Goal: Task Accomplishment & Management: Manage account settings

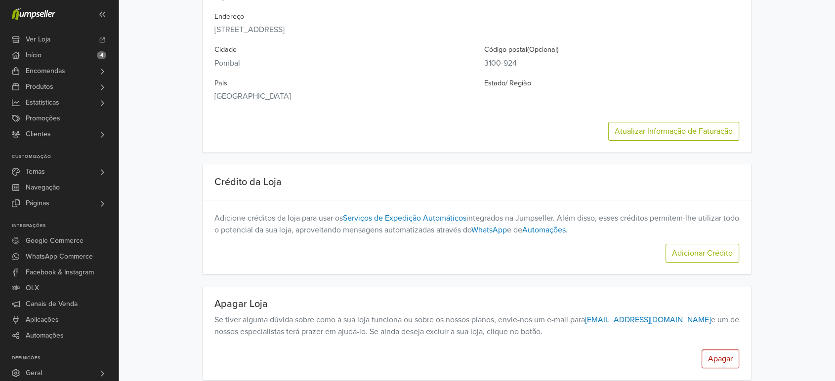
scroll to position [194, 0]
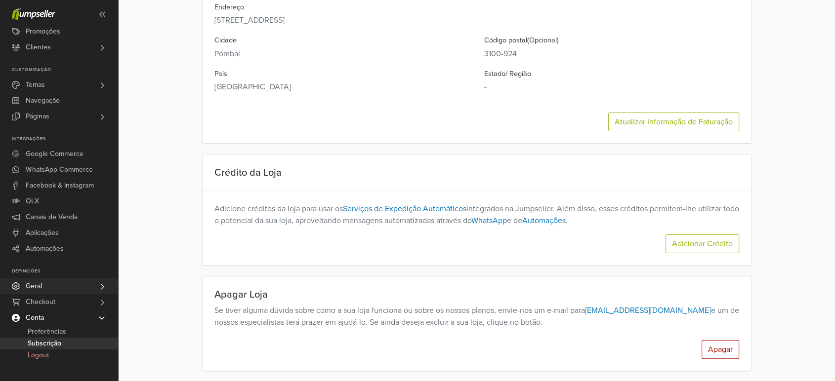
click at [53, 287] on link "Geral" at bounding box center [59, 287] width 118 height 16
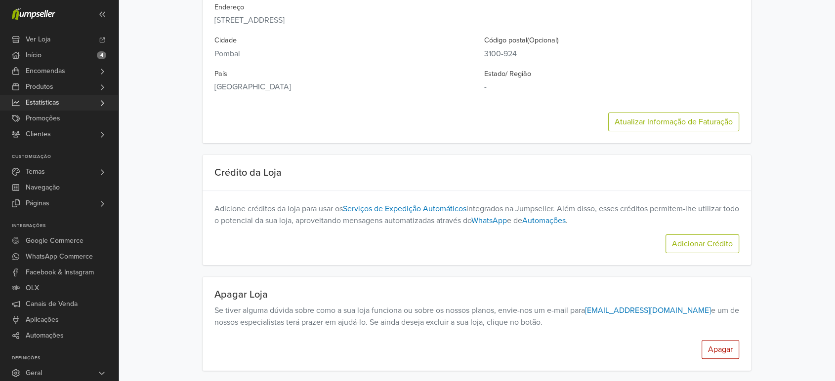
click at [87, 106] on link "Estatísticas" at bounding box center [59, 103] width 118 height 16
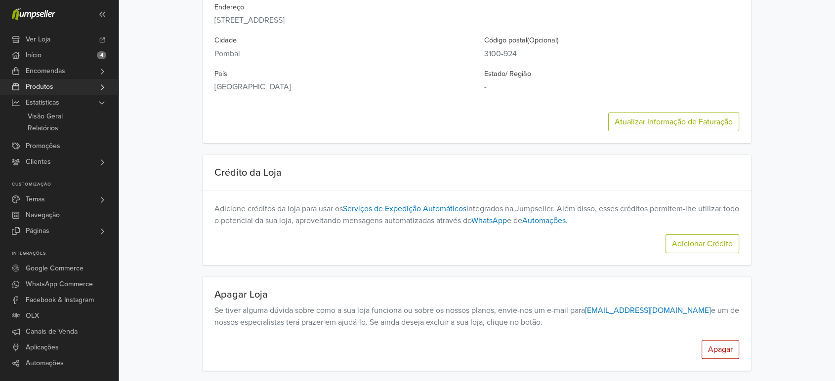
click at [87, 90] on link "Produtos" at bounding box center [59, 87] width 118 height 16
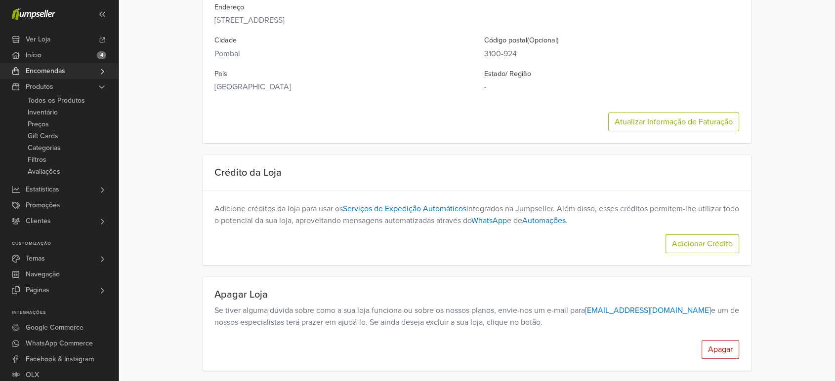
click at [86, 74] on link "Encomendas" at bounding box center [59, 71] width 118 height 16
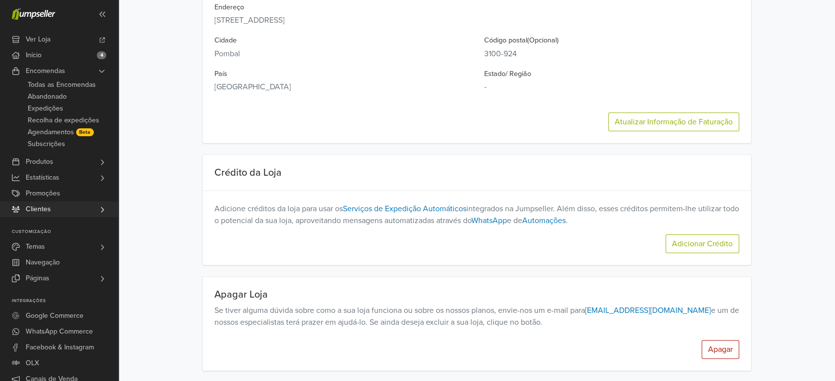
click at [58, 203] on link "Clientes" at bounding box center [59, 210] width 118 height 16
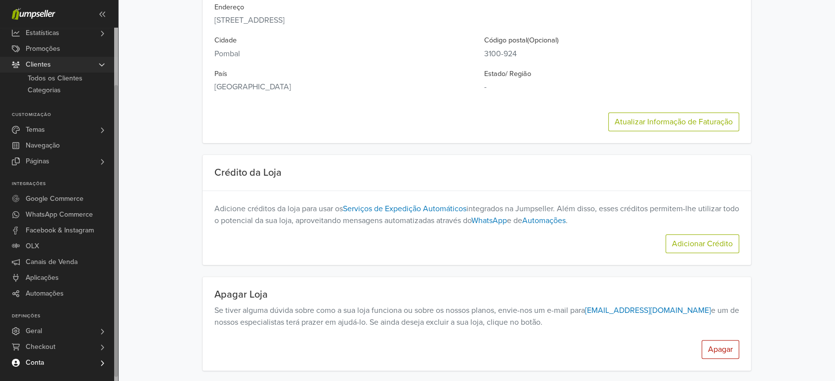
scroll to position [0, 0]
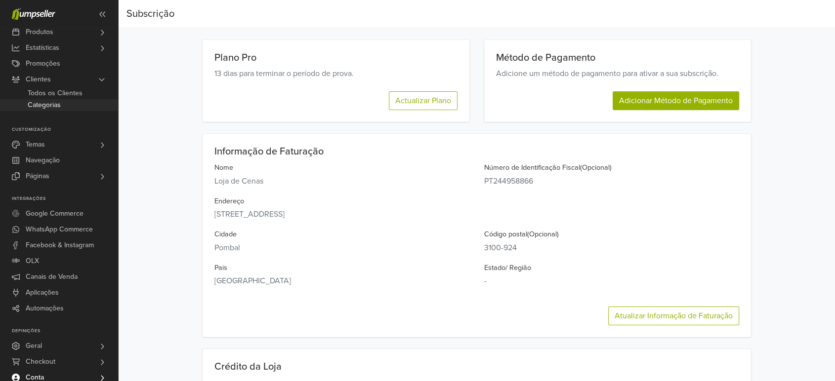
click at [49, 104] on span "Categorias" at bounding box center [44, 105] width 33 height 12
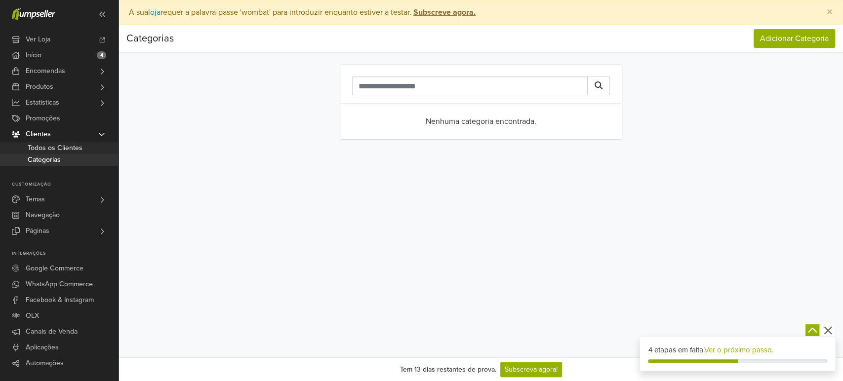
click at [63, 144] on span "Todos os Clientes" at bounding box center [55, 148] width 55 height 12
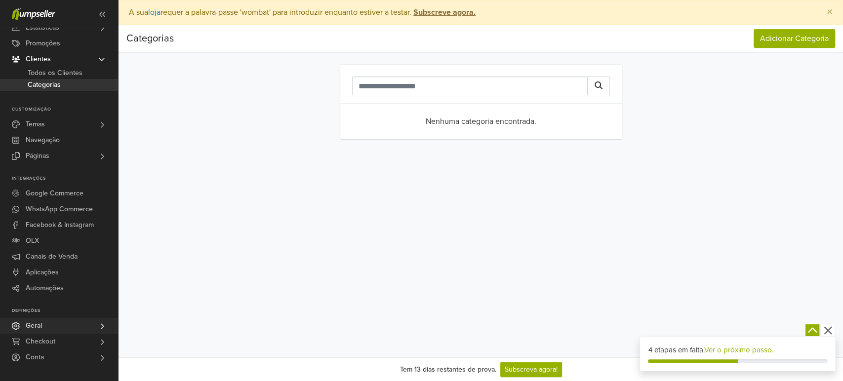
click at [43, 327] on link "Geral" at bounding box center [59, 326] width 118 height 16
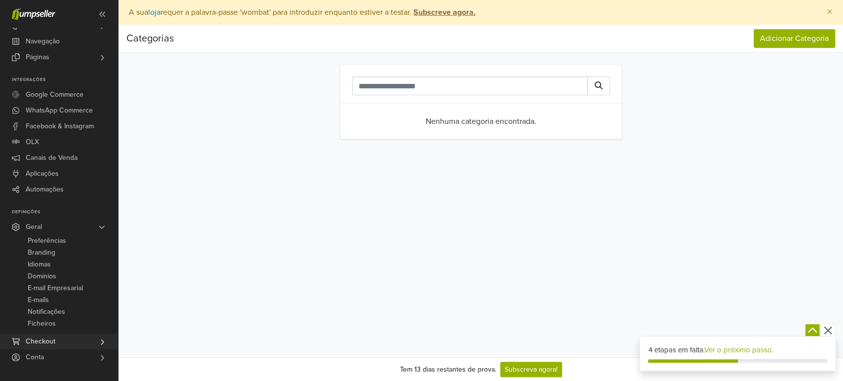
click at [63, 342] on link "Checkout" at bounding box center [59, 342] width 118 height 16
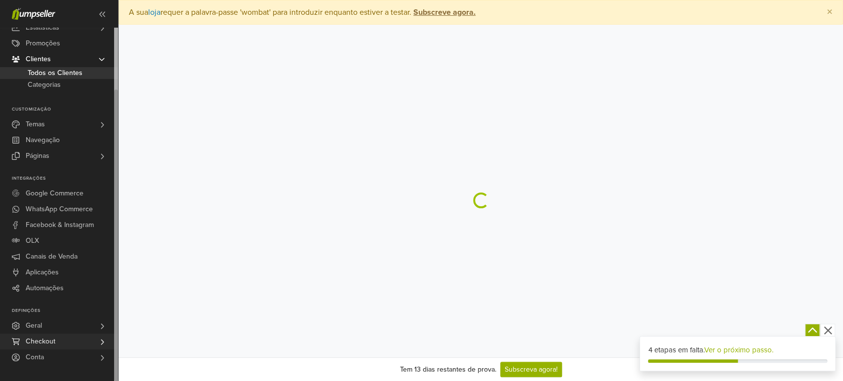
click at [52, 341] on span "Checkout" at bounding box center [41, 342] width 30 height 16
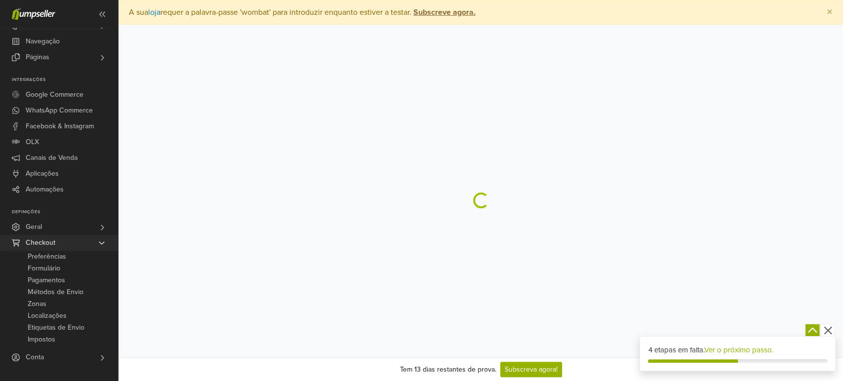
click at [59, 244] on link "Checkout" at bounding box center [59, 243] width 118 height 16
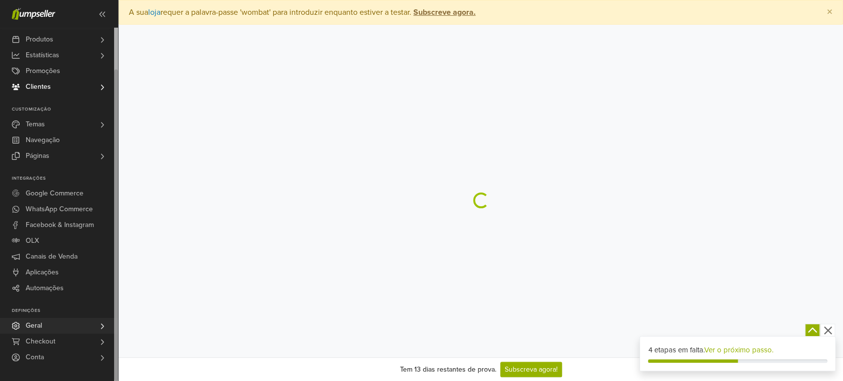
click at [48, 325] on link "Geral" at bounding box center [59, 326] width 118 height 16
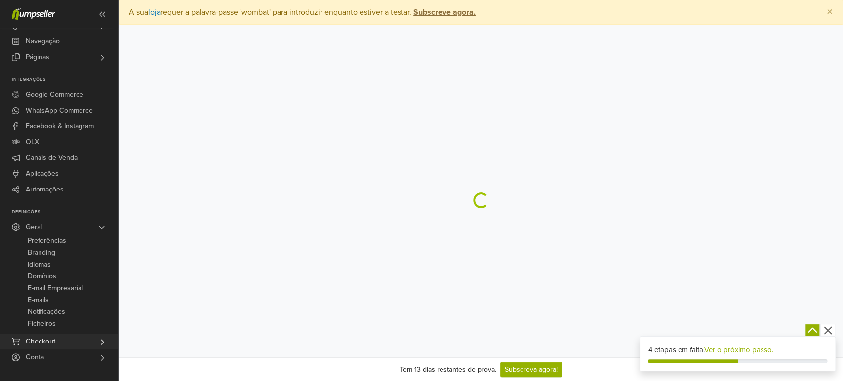
click at [53, 338] on span "Checkout" at bounding box center [41, 342] width 30 height 16
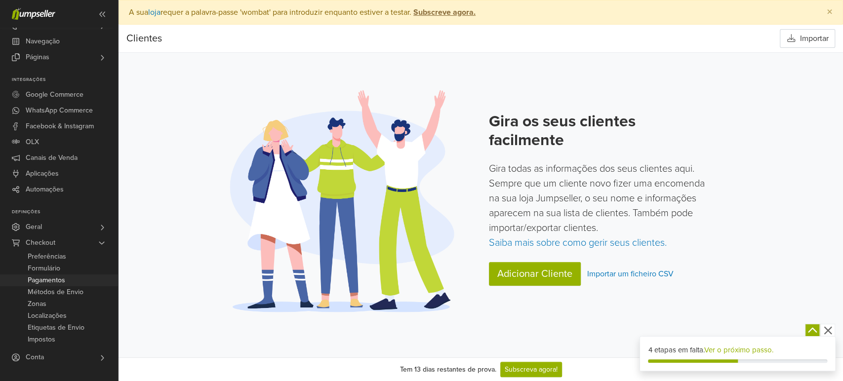
click at [62, 280] on span "Pagamentos" at bounding box center [47, 281] width 38 height 12
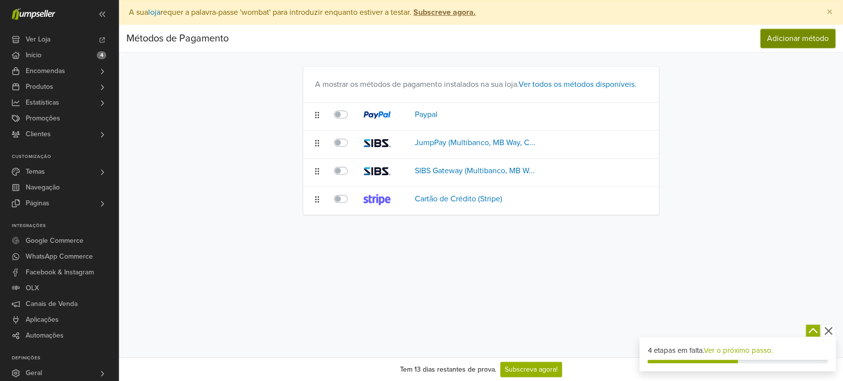
click at [807, 39] on span "Adicionar método" at bounding box center [798, 39] width 62 height 10
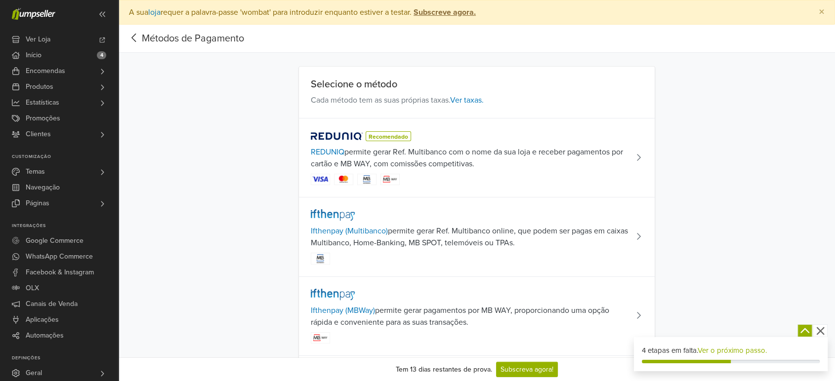
click at [136, 41] on icon at bounding box center [133, 38] width 15 height 12
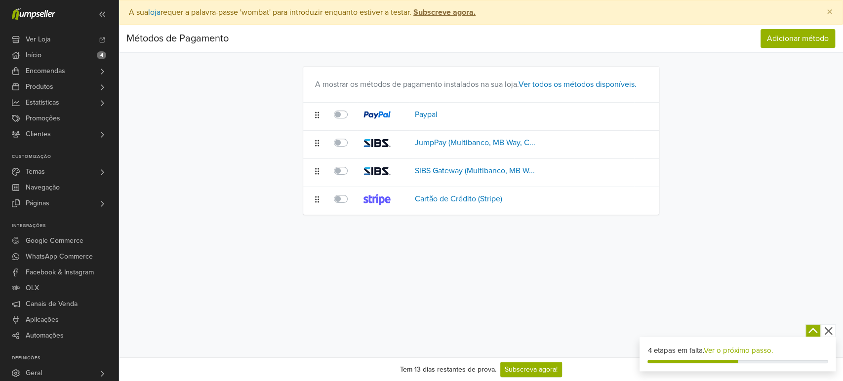
click at [689, 357] on div "4 etapas em falta. Ver o próximo passo." at bounding box center [738, 354] width 196 height 35
click at [814, 352] on div "4 etapas em falta. Ver o próximo passo." at bounding box center [737, 350] width 180 height 11
click at [819, 329] on button "button" at bounding box center [813, 330] width 15 height 12
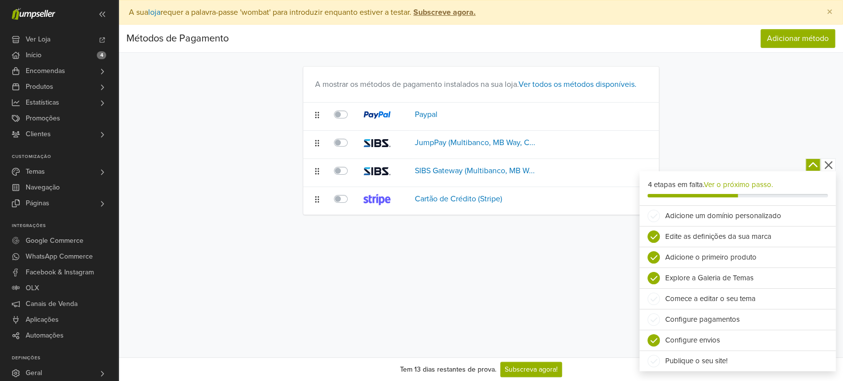
click at [727, 318] on li "Configure pagamentos" at bounding box center [738, 319] width 196 height 21
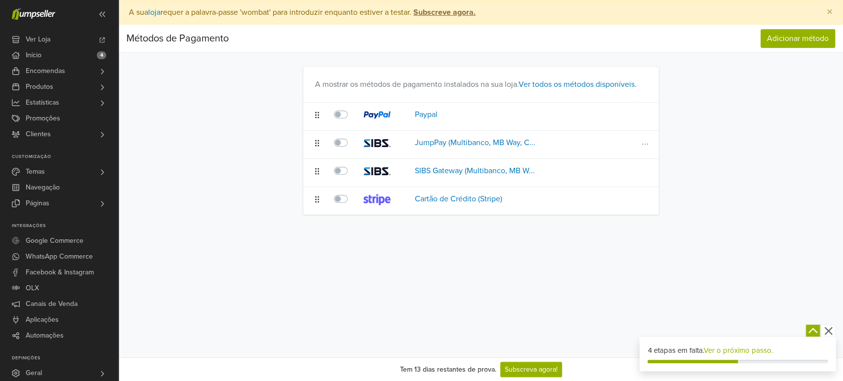
click at [649, 146] on icon at bounding box center [645, 144] width 10 height 8
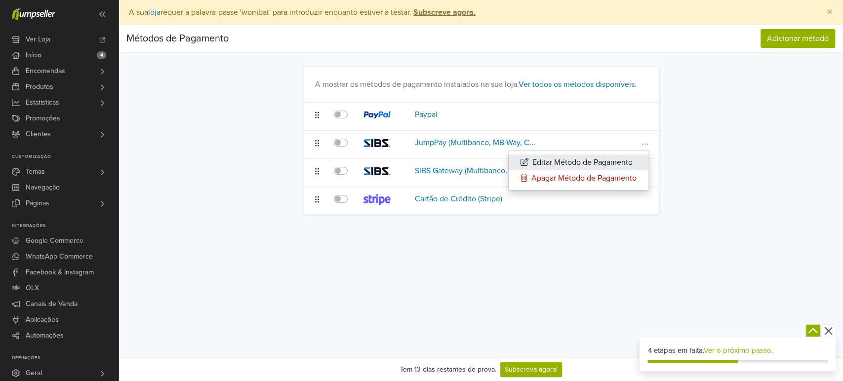
click at [630, 164] on button "Editar Método de Pagamento" at bounding box center [579, 163] width 140 height 16
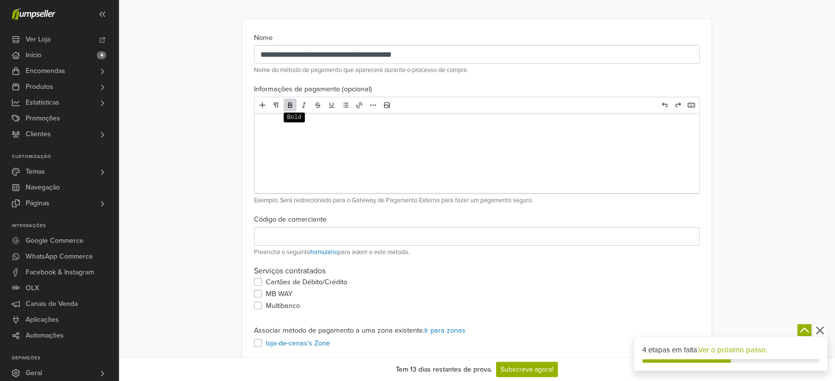
scroll to position [99, 0]
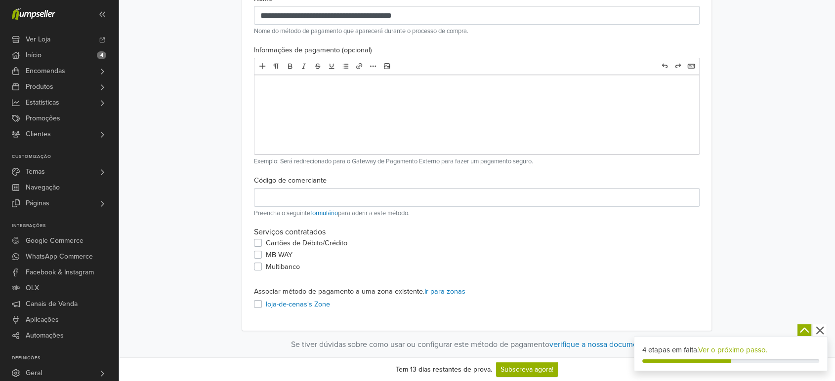
click at [266, 242] on label "Cartões de Débito/Crédito" at bounding box center [306, 243] width 81 height 11
click at [266, 256] on label "MB WAY" at bounding box center [279, 255] width 27 height 11
click at [266, 269] on label "Multibanco" at bounding box center [283, 267] width 34 height 11
click at [266, 303] on label "loja-de-cenas's Zone" at bounding box center [298, 304] width 64 height 11
click at [266, 302] on label "loja-de-cenas's Zone" at bounding box center [298, 304] width 64 height 11
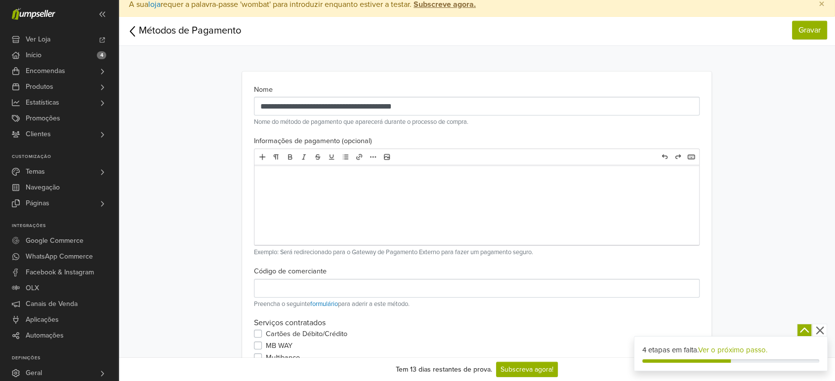
scroll to position [0, 0]
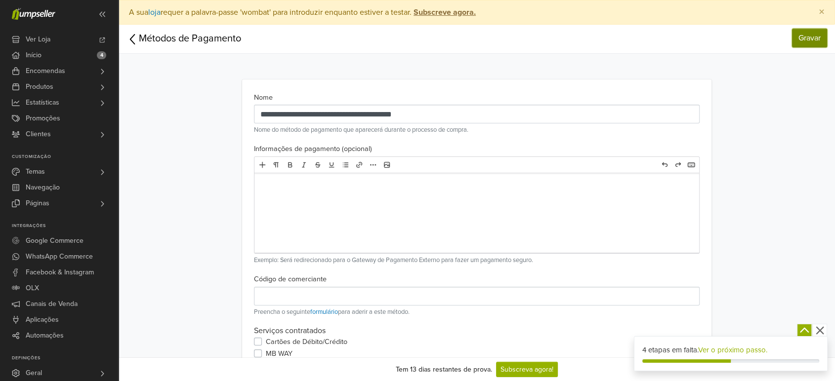
click at [796, 38] on link "Gravar" at bounding box center [809, 38] width 35 height 19
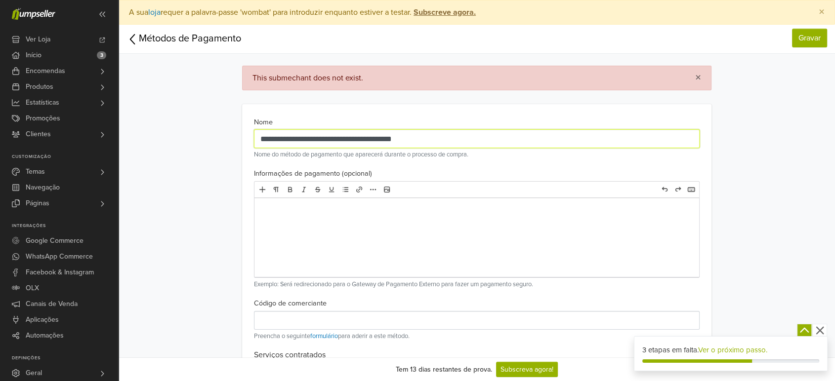
click at [302, 146] on input "**********" at bounding box center [476, 138] width 445 height 19
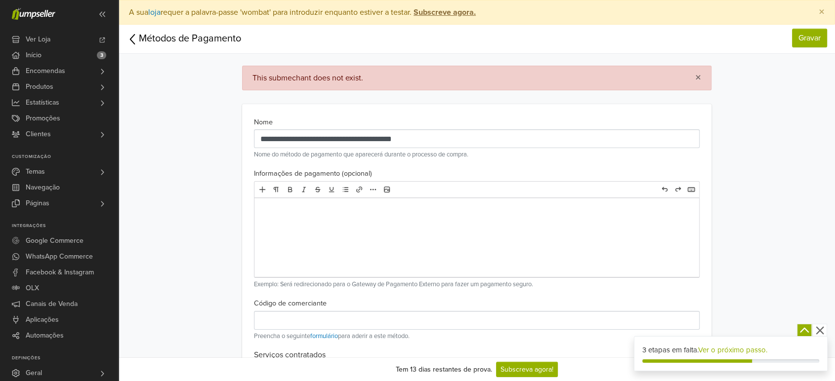
click at [236, 153] on main "**********" at bounding box center [476, 287] width 563 height 371
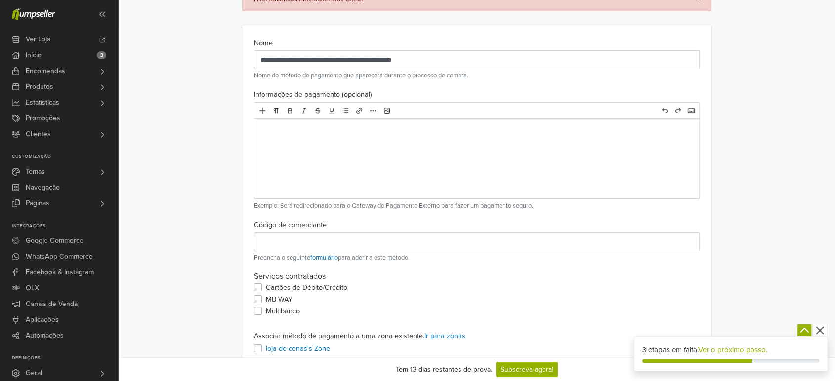
scroll to position [123, 0]
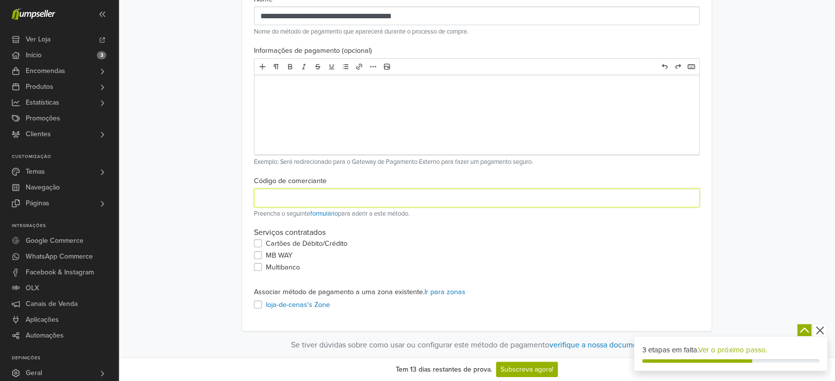
click at [306, 201] on input "number" at bounding box center [476, 198] width 445 height 19
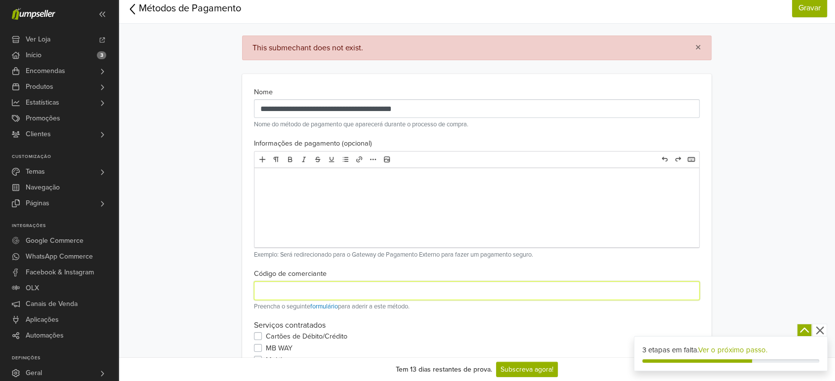
scroll to position [31, 0]
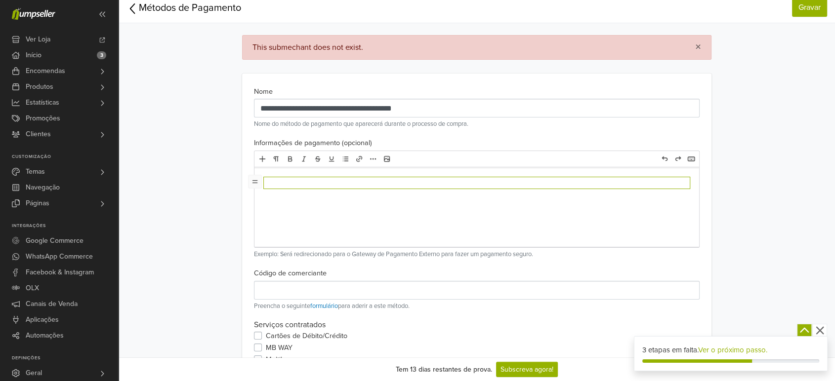
click at [296, 193] on div at bounding box center [476, 207] width 445 height 79
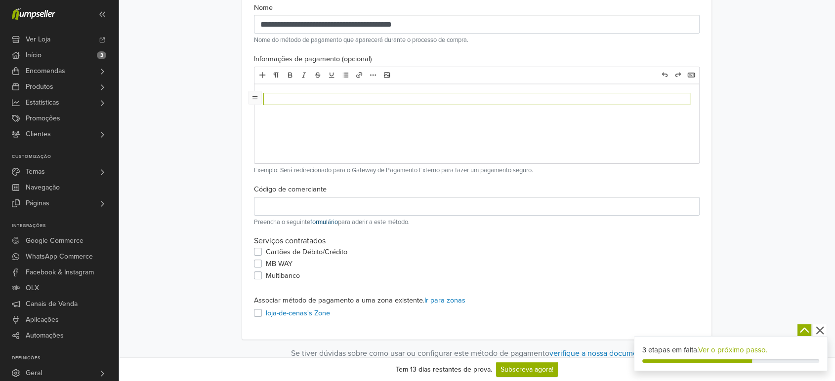
click at [322, 221] on link "formulário" at bounding box center [324, 222] width 28 height 8
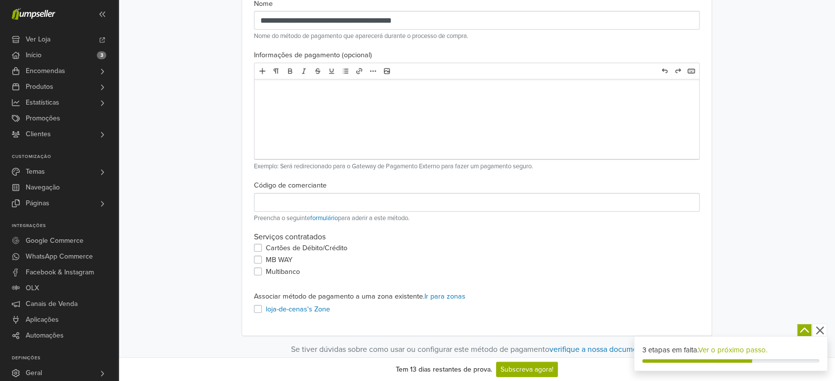
scroll to position [123, 0]
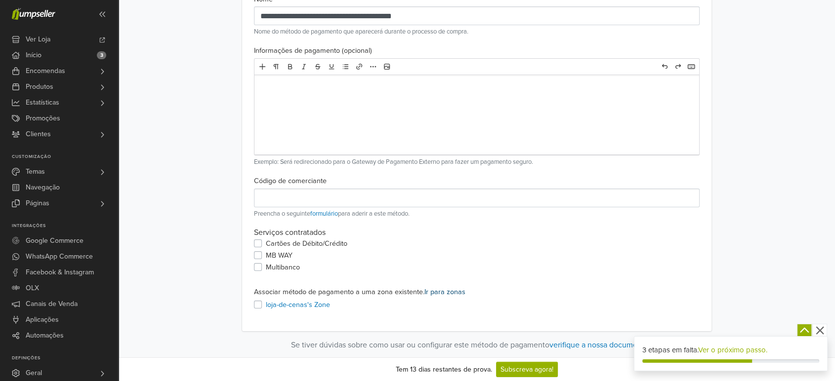
click at [437, 291] on link "Ir para zonas" at bounding box center [444, 292] width 41 height 8
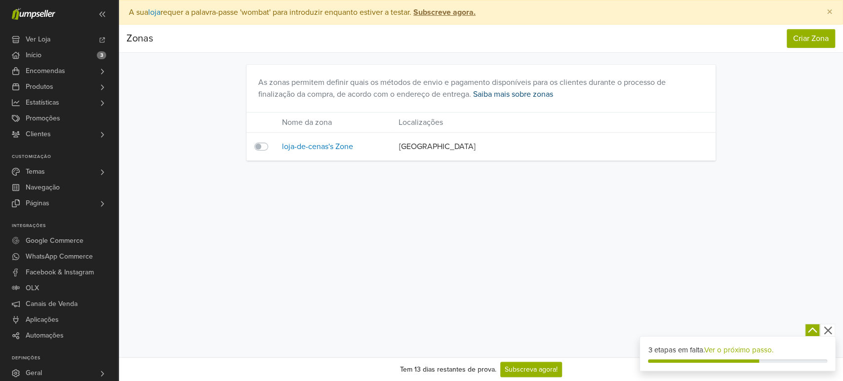
click at [509, 93] on link "Saiba mais sobre zonas" at bounding box center [513, 94] width 80 height 10
click at [527, 121] on td "Localizações" at bounding box center [490, 123] width 198 height 20
click at [375, 141] on td "loja-de-cenas's Zone" at bounding box center [333, 147] width 118 height 28
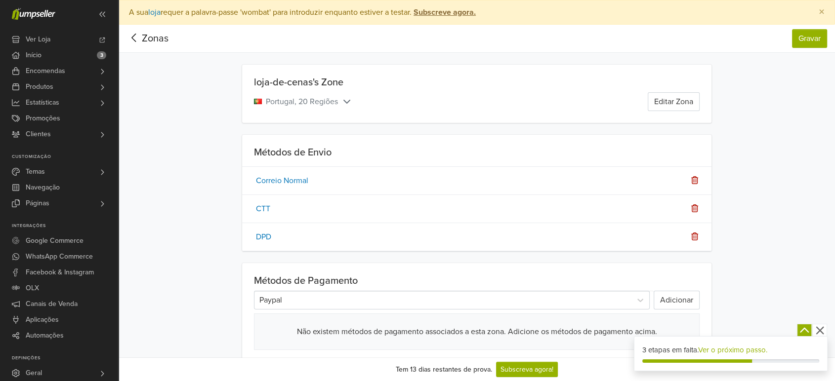
click at [342, 106] on span "Portugal, 20 Regiões" at bounding box center [303, 102] width 98 height 12
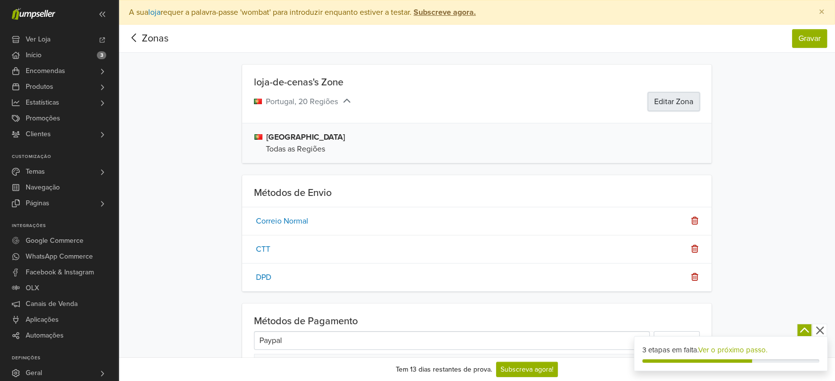
click at [678, 102] on button "Editar Zona" at bounding box center [673, 101] width 52 height 19
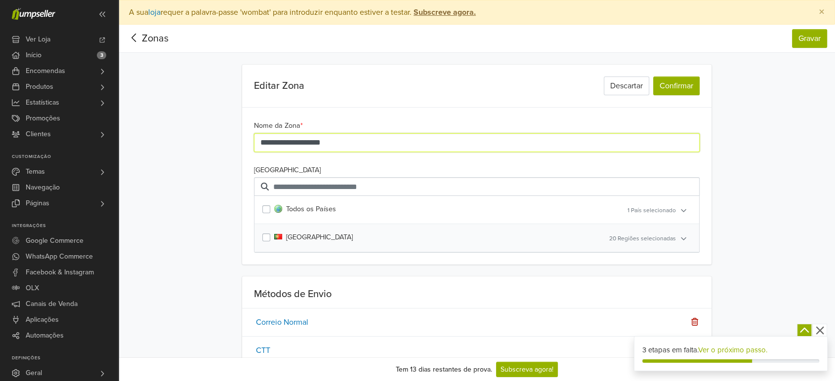
drag, startPoint x: 344, startPoint y: 144, endPoint x: 170, endPoint y: 141, distance: 174.4
click at [176, 149] on div "**********" at bounding box center [477, 276] width 716 height 503
type input "********"
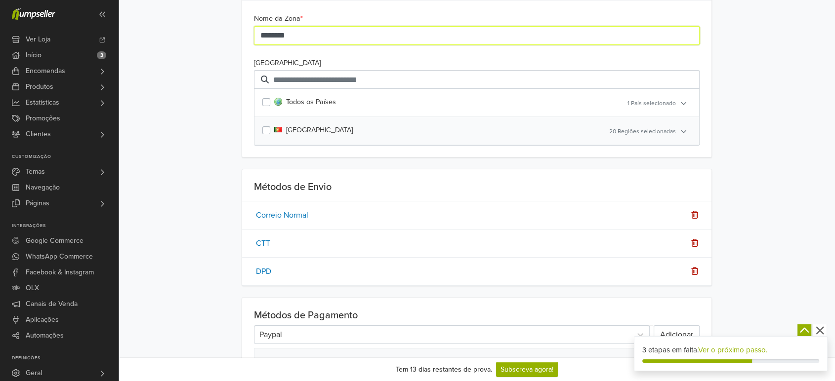
scroll to position [110, 0]
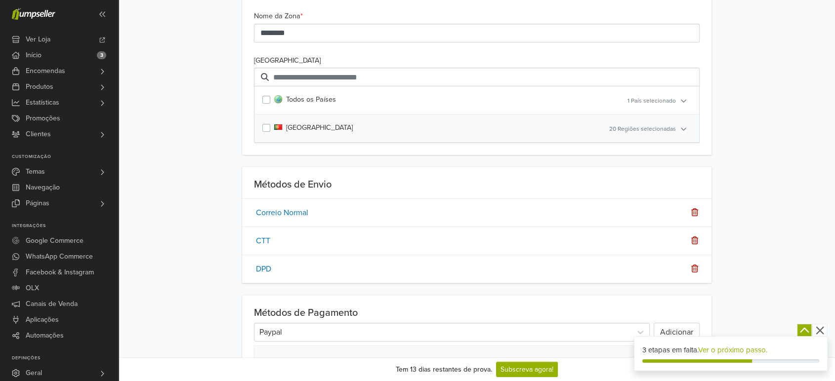
click at [690, 209] on icon at bounding box center [694, 212] width 10 height 8
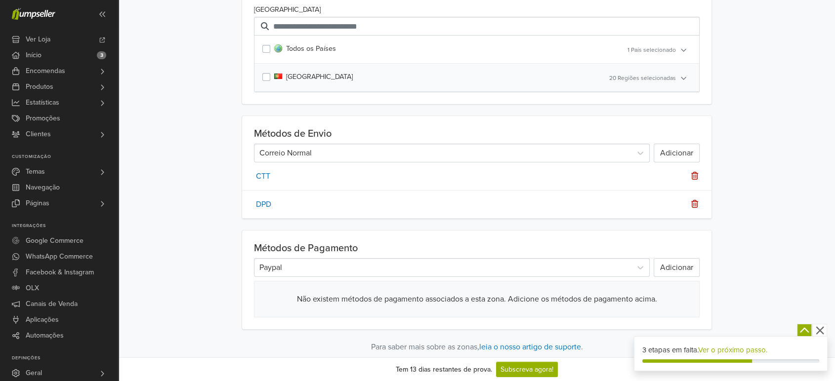
scroll to position [178, 0]
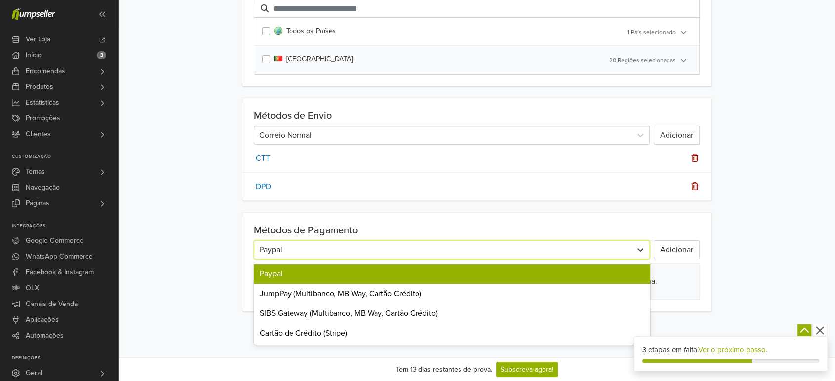
click at [647, 252] on div at bounding box center [640, 250] width 18 height 18
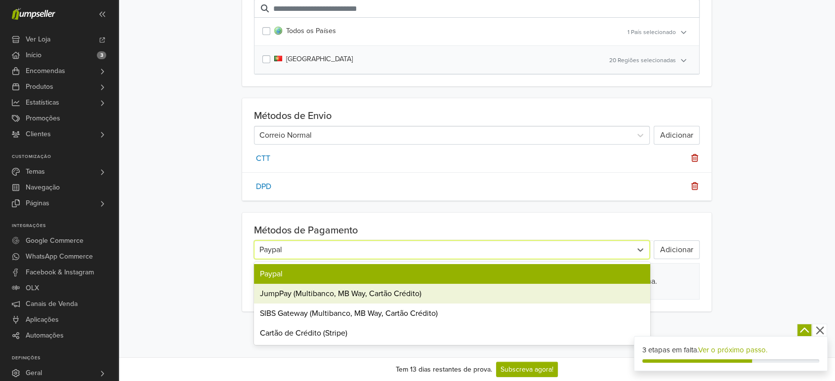
click at [295, 296] on div "JumpPay (Multibanco, MB Way, Cartão Crédito)" at bounding box center [452, 294] width 396 height 20
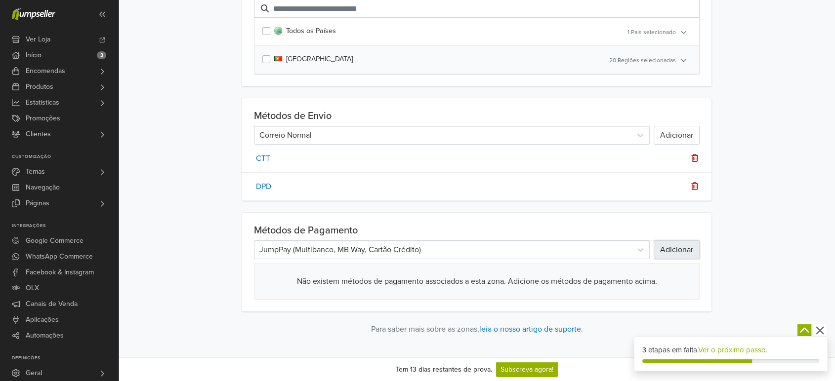
click at [678, 250] on button "Adicionar" at bounding box center [676, 250] width 46 height 19
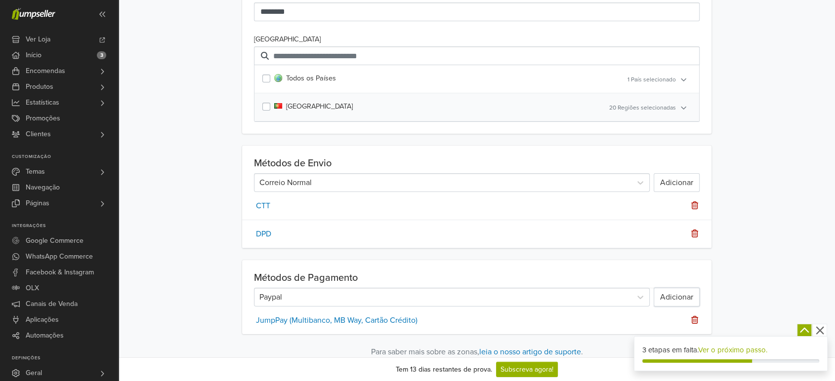
scroll to position [154, 0]
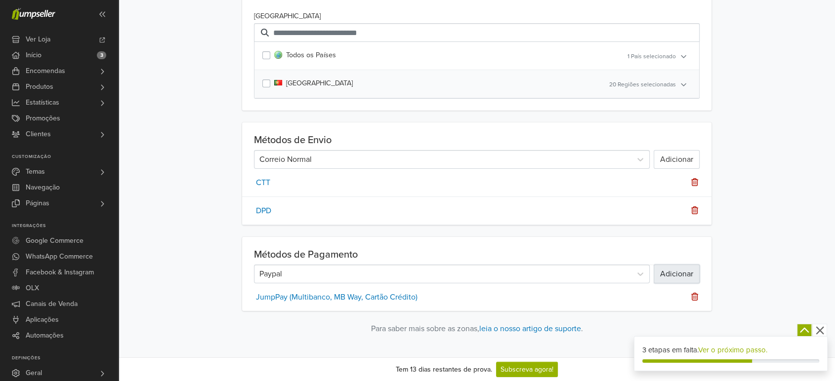
click at [672, 276] on button "Adicionar" at bounding box center [676, 274] width 46 height 19
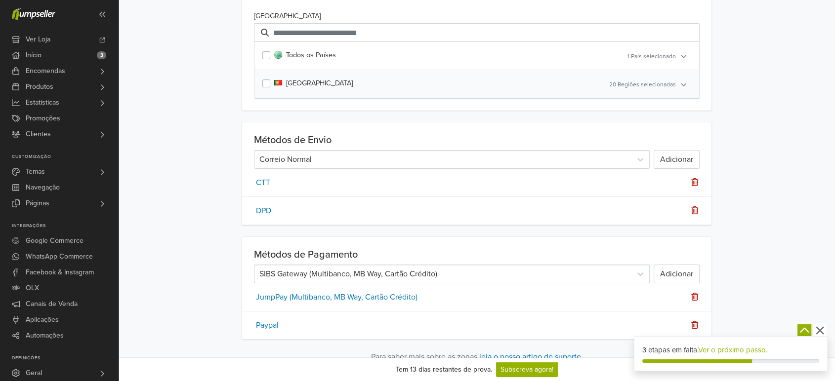
click at [479, 267] on div at bounding box center [442, 274] width 367 height 14
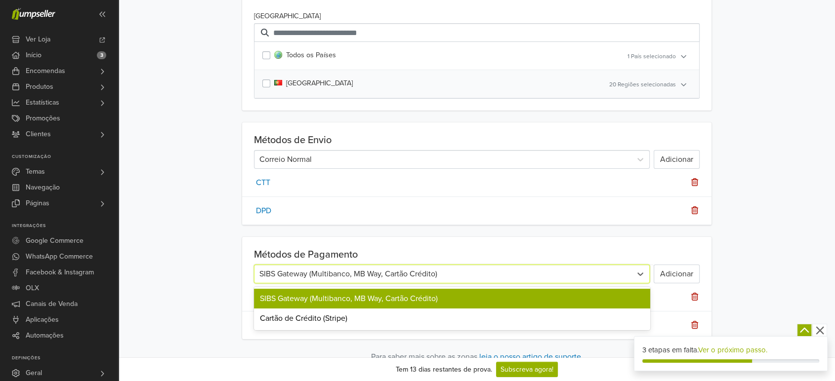
click at [332, 295] on div "SIBS Gateway (Multibanco, MB Way, Cartão Crédito)" at bounding box center [452, 299] width 396 height 20
click at [642, 272] on icon at bounding box center [640, 274] width 10 height 10
click at [684, 241] on div "Métodos de Pagamento option SIBS Gateway (Multibanco, MB Way, Cartão Crédito), …" at bounding box center [476, 288] width 469 height 102
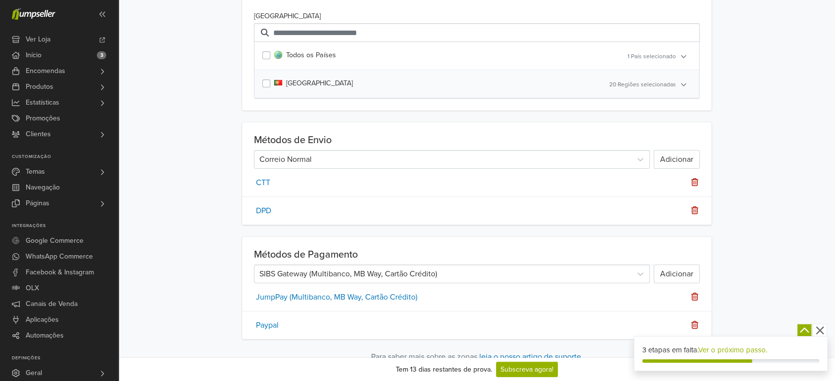
click at [693, 325] on icon at bounding box center [694, 325] width 7 height 8
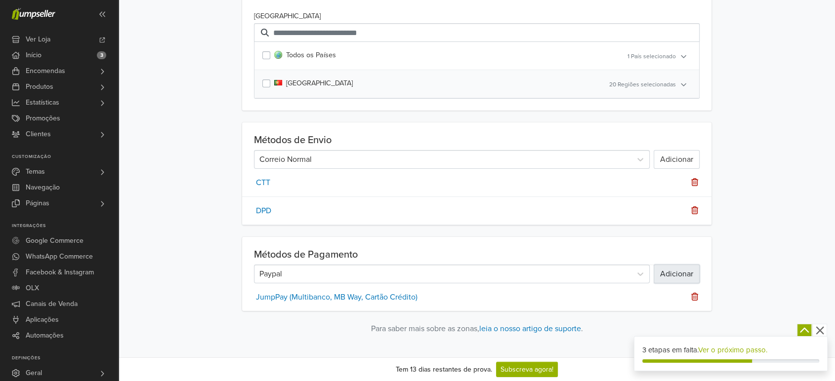
click at [688, 279] on button "Adicionar" at bounding box center [676, 274] width 46 height 19
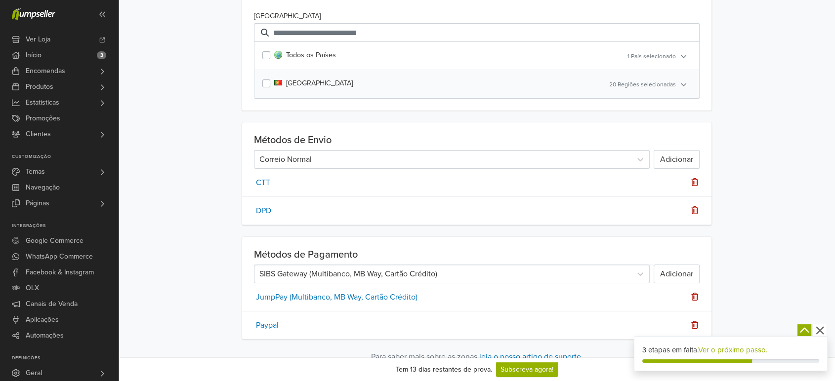
click at [273, 318] on div "Paypal" at bounding box center [458, 326] width 408 height 28
click at [268, 325] on link "Paypal" at bounding box center [267, 326] width 23 height 10
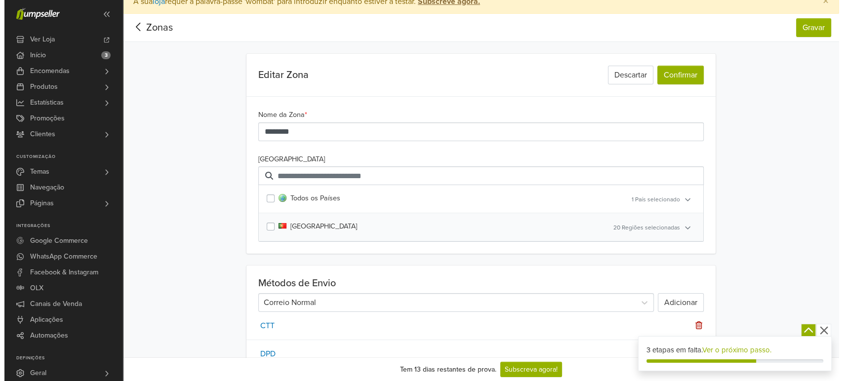
scroll to position [0, 0]
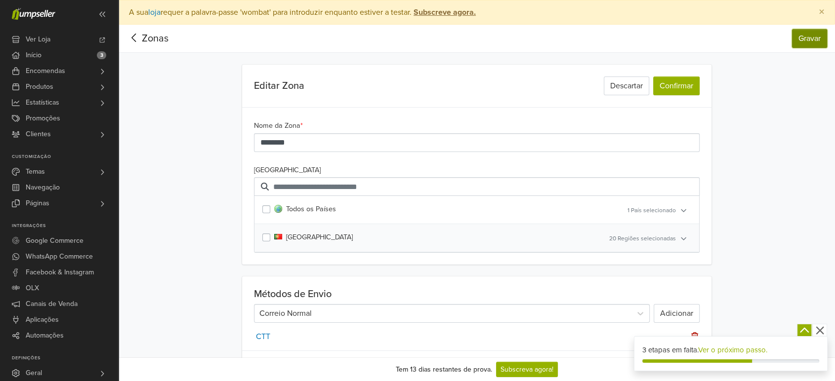
click at [798, 40] on button "Gravar" at bounding box center [809, 38] width 35 height 19
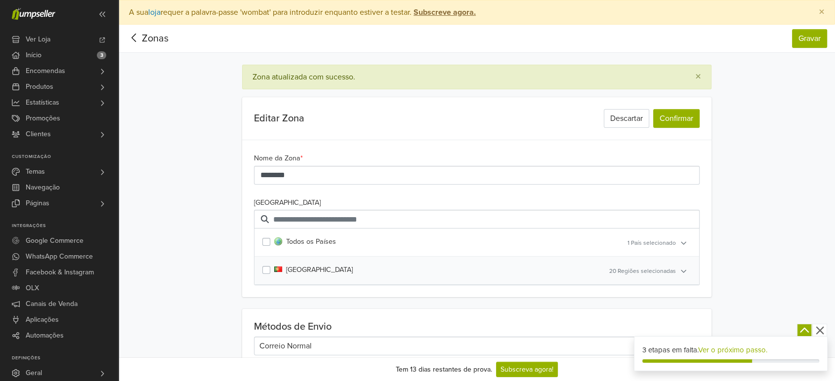
click at [138, 33] on icon at bounding box center [133, 38] width 15 height 12
